Goal: Task Accomplishment & Management: Manage account settings

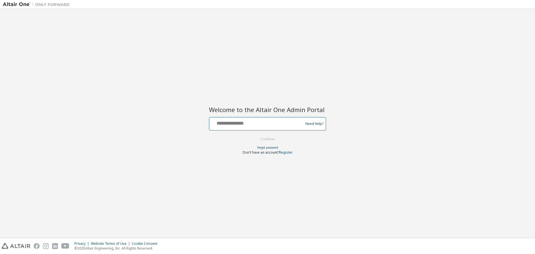
click at [252, 121] on input "text" at bounding box center [256, 122] width 91 height 8
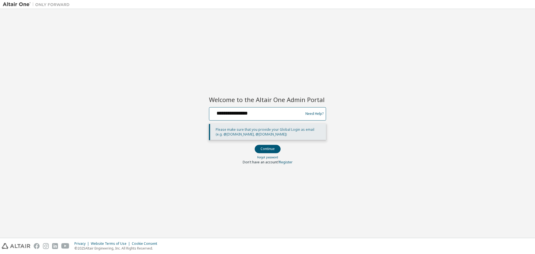
click at [247, 112] on input "**********" at bounding box center [256, 112] width 91 height 8
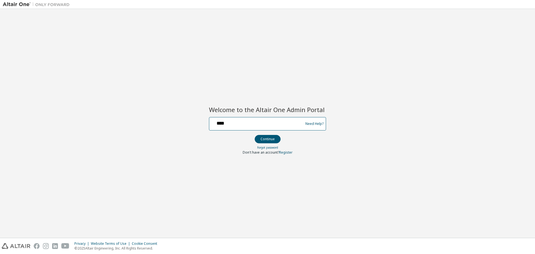
type input "**********"
click at [269, 138] on button "Continue" at bounding box center [268, 139] width 26 height 8
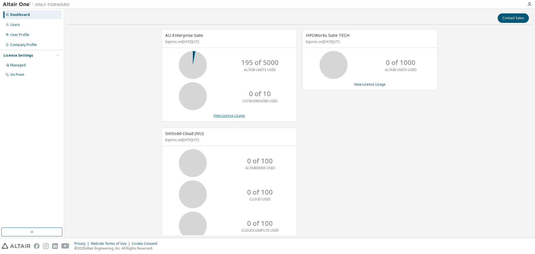
click at [225, 116] on link "View License Usage" at bounding box center [228, 115] width 31 height 5
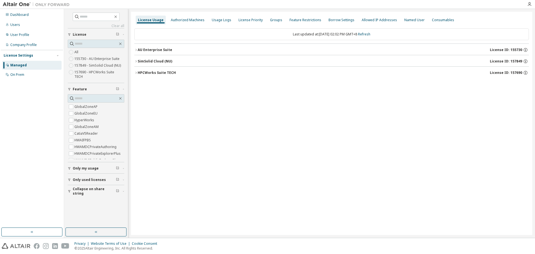
click at [157, 49] on div "AU Enterprise Suite" at bounding box center [155, 50] width 35 height 4
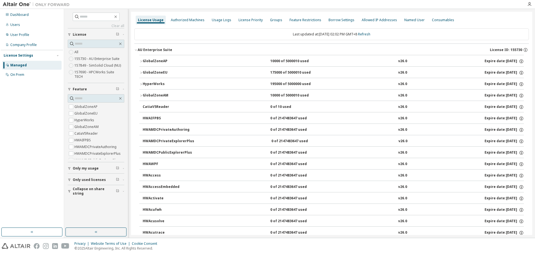
click at [156, 60] on div "GlobalZoneAP" at bounding box center [168, 61] width 50 height 5
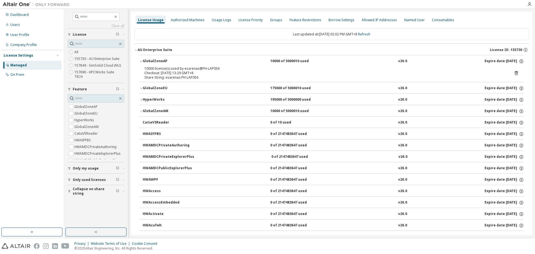
click at [162, 89] on div "GlobalZoneEU" at bounding box center [168, 88] width 50 height 5
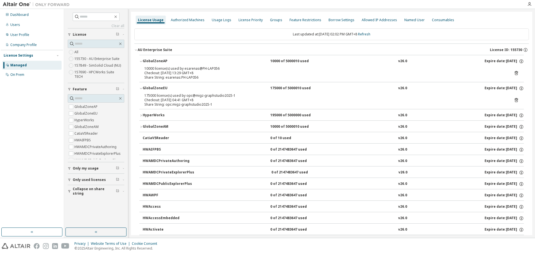
click at [156, 113] on div "HyperWorks" at bounding box center [168, 115] width 50 height 5
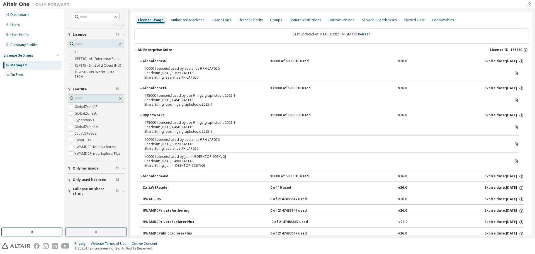
click at [167, 177] on div "GlobalZoneAM" at bounding box center [168, 176] width 50 height 5
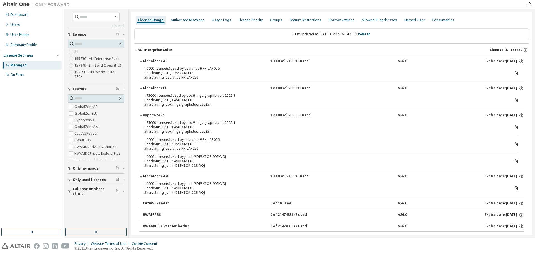
click at [148, 19] on div "License Usage" at bounding box center [151, 20] width 26 height 4
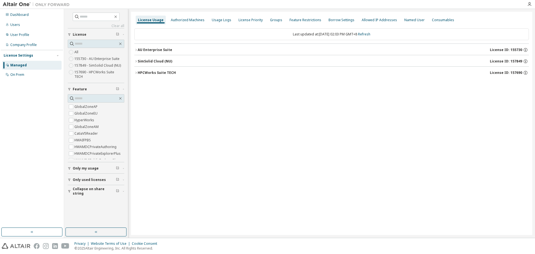
click at [144, 49] on div "AU Enterprise Suite" at bounding box center [155, 50] width 35 height 4
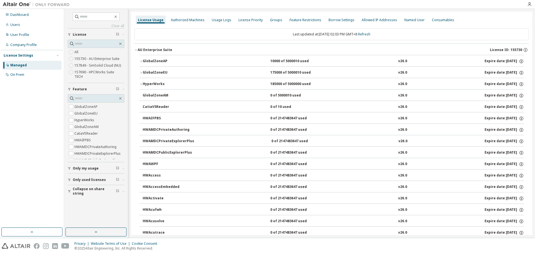
click at [154, 83] on div "HyperWorks" at bounding box center [168, 84] width 50 height 5
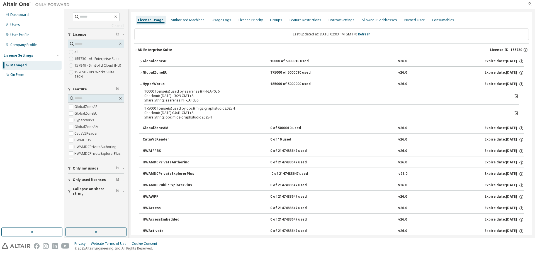
click at [162, 130] on div "GlobalZoneAM" at bounding box center [168, 128] width 50 height 5
click at [370, 35] on link "Refresh" at bounding box center [364, 34] width 12 height 5
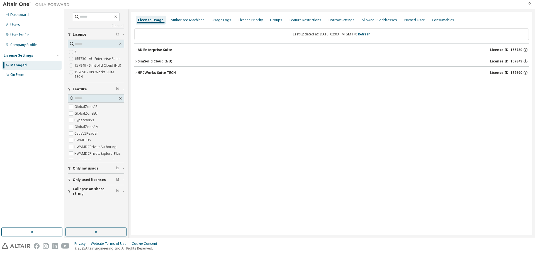
click at [145, 50] on div "AU Enterprise Suite" at bounding box center [155, 50] width 35 height 4
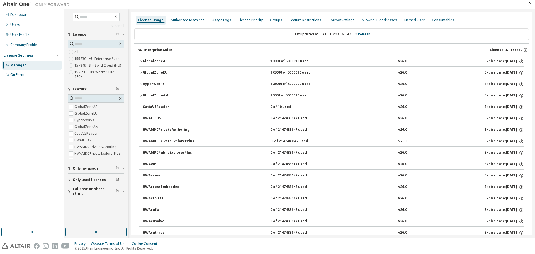
click at [159, 95] on div "GlobalZoneAM" at bounding box center [168, 95] width 50 height 5
